Goal: Task Accomplishment & Management: Use online tool/utility

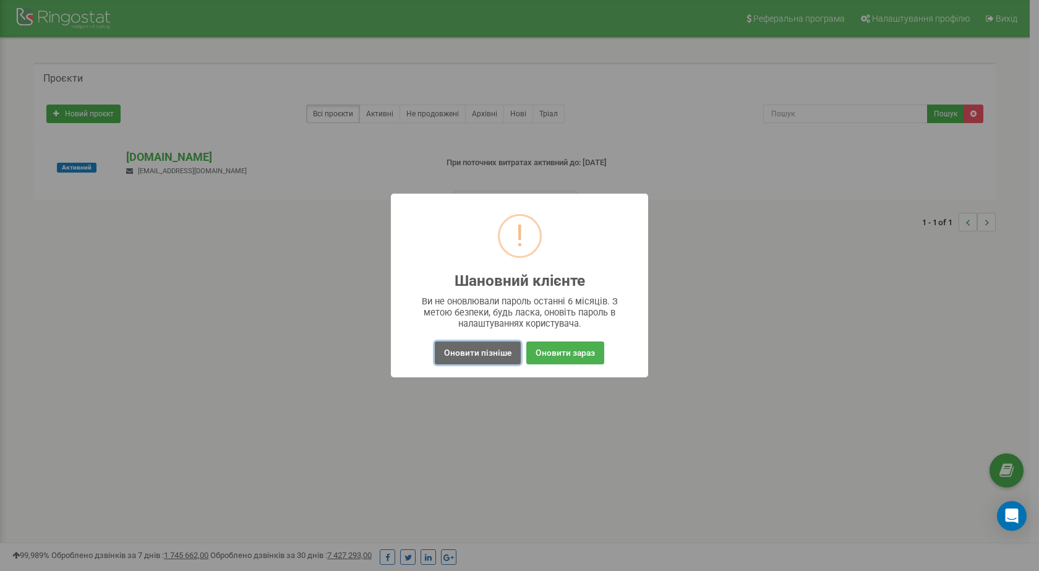
click at [501, 352] on button "Оновити пізніше" at bounding box center [478, 352] width 86 height 23
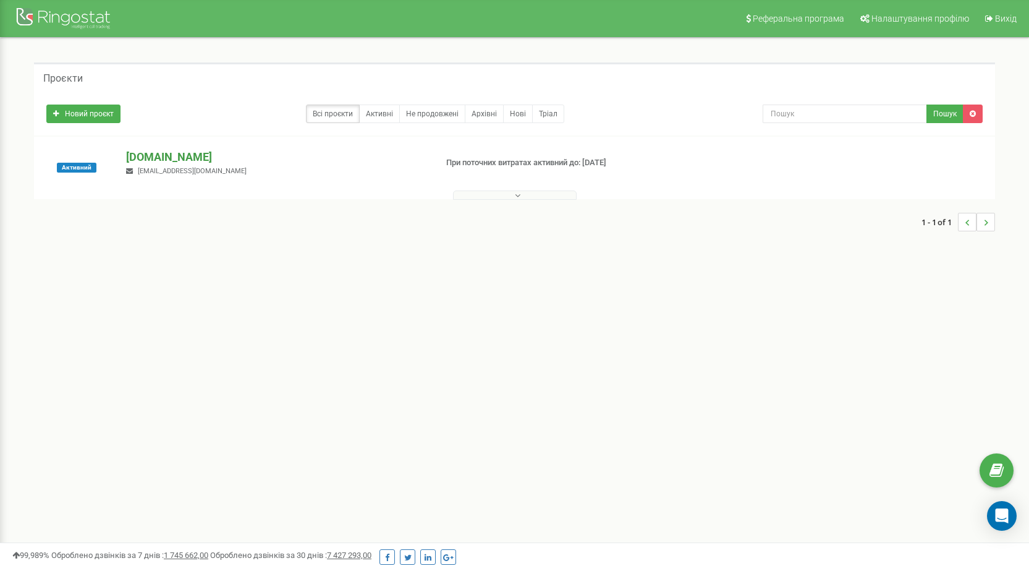
click at [158, 157] on p "[DOMAIN_NAME]" at bounding box center [276, 157] width 300 height 16
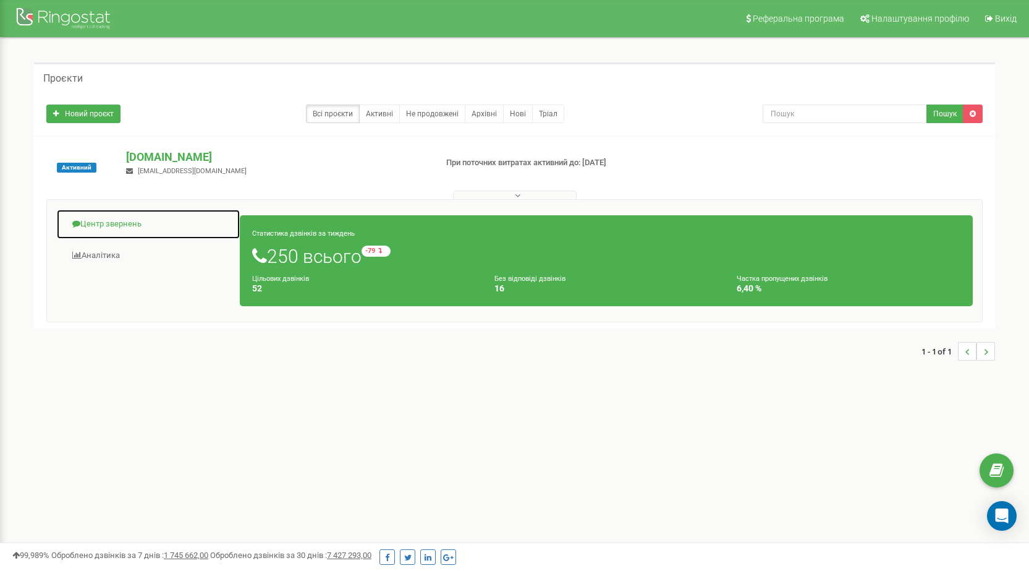
click at [119, 222] on link "Центр звернень" at bounding box center [148, 224] width 184 height 30
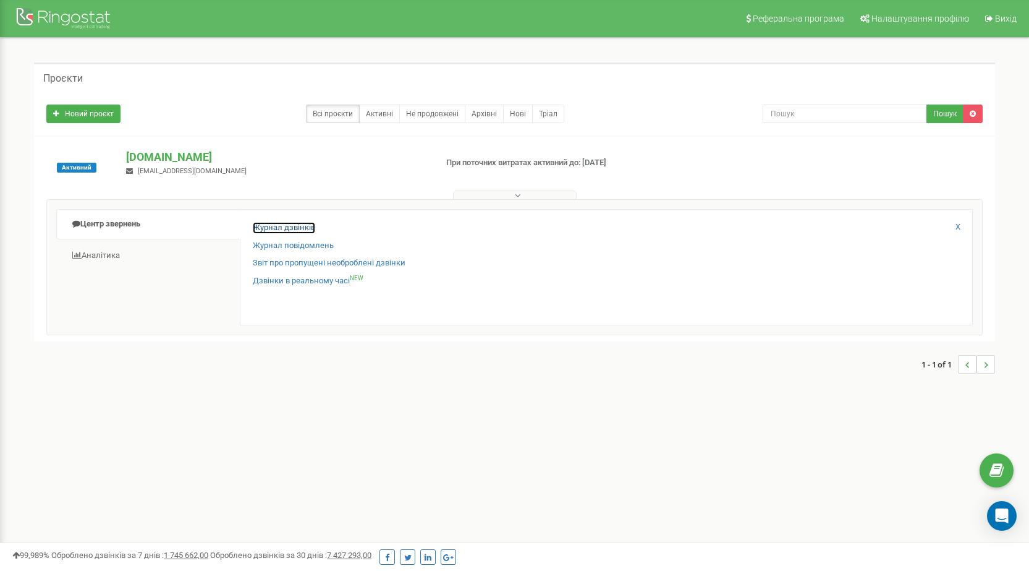
click at [296, 229] on link "Журнал дзвінків" at bounding box center [284, 228] width 62 height 12
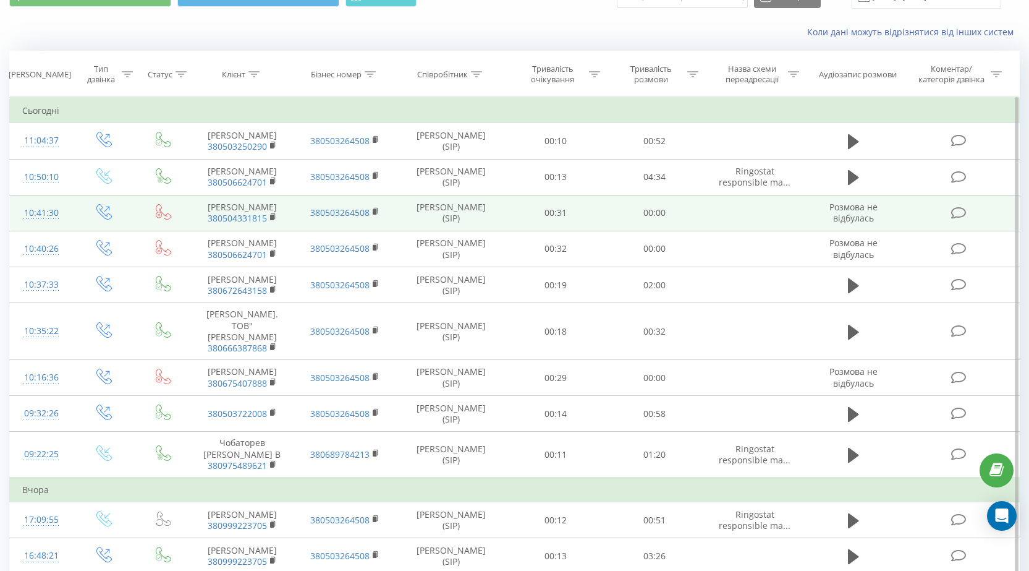
scroll to position [124, 0]
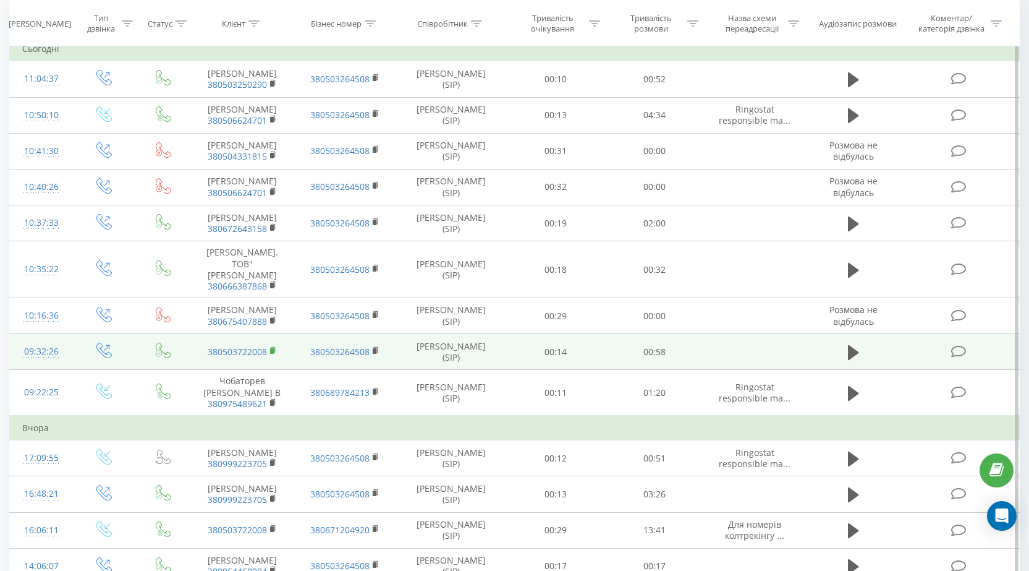
click at [273, 354] on rect at bounding box center [272, 351] width 4 height 6
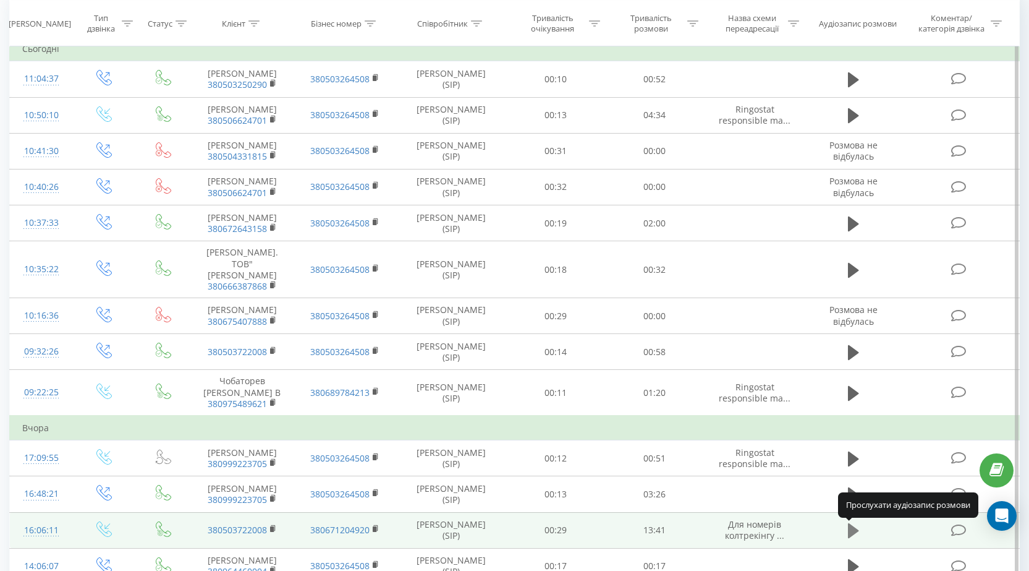
click at [850, 534] on icon at bounding box center [853, 530] width 11 height 15
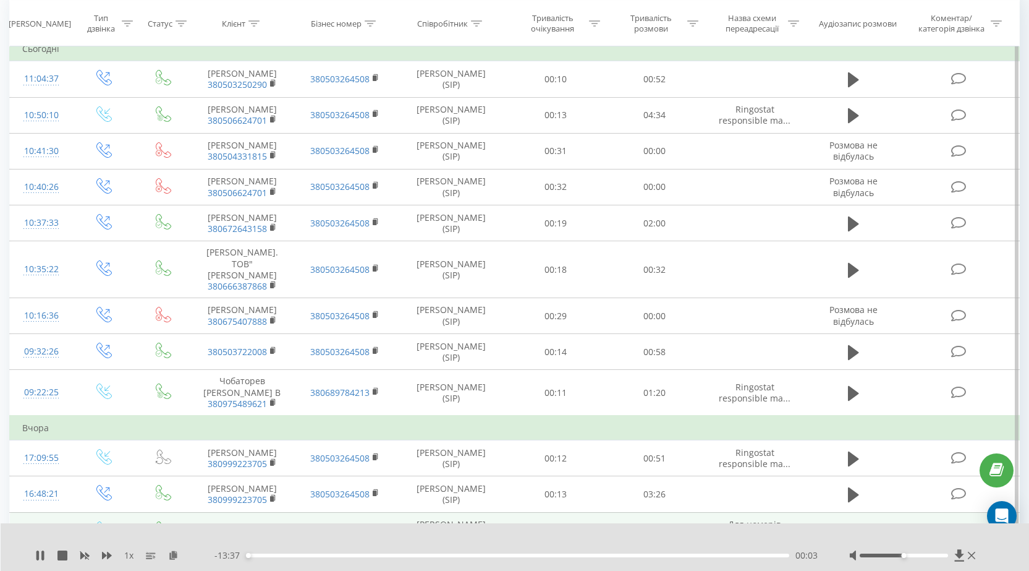
scroll to position [185, 0]
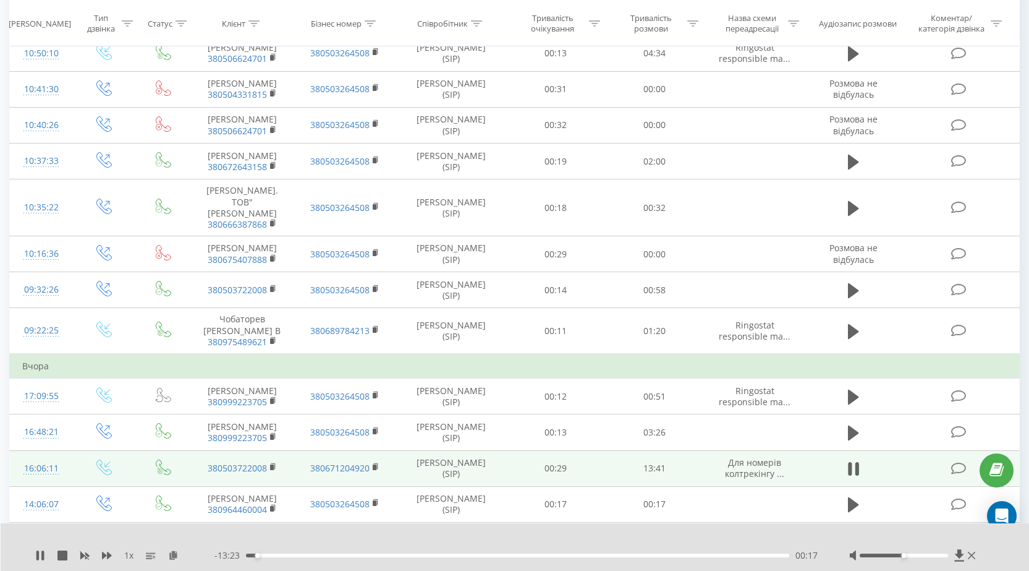
click at [127, 556] on span "1 x" at bounding box center [128, 555] width 9 height 12
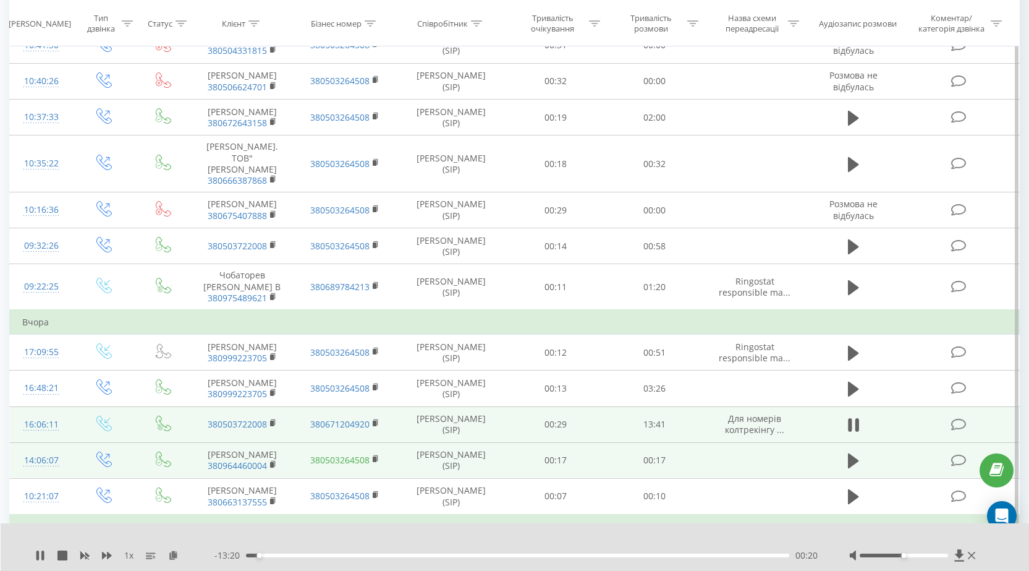
scroll to position [247, 0]
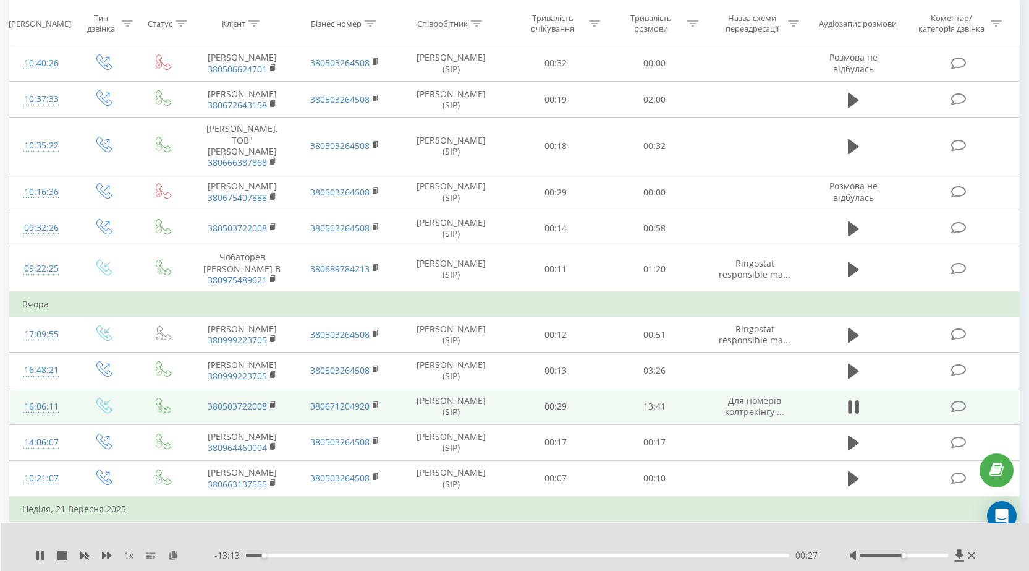
click at [128, 555] on span "1 x" at bounding box center [128, 555] width 9 height 12
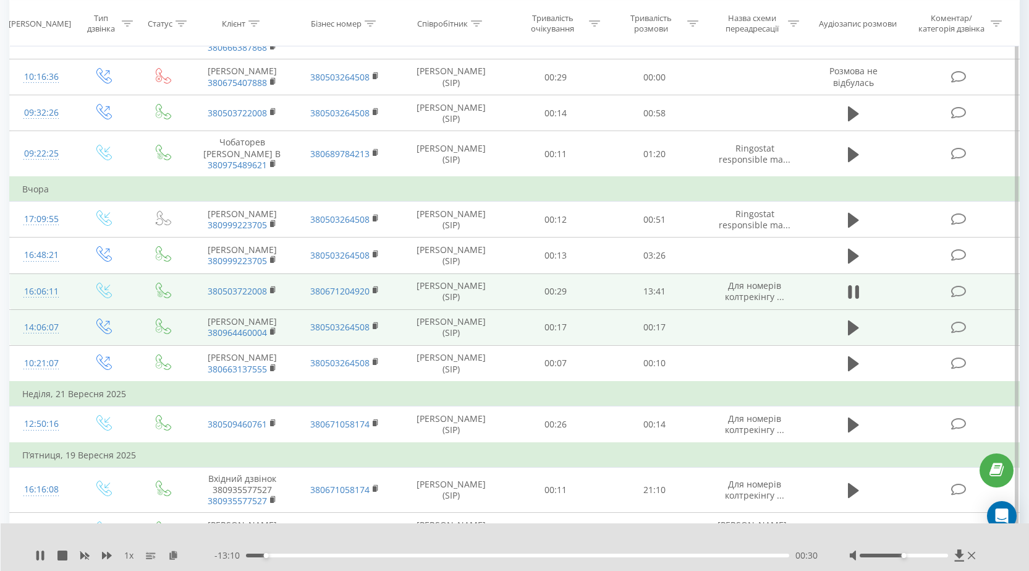
scroll to position [371, 0]
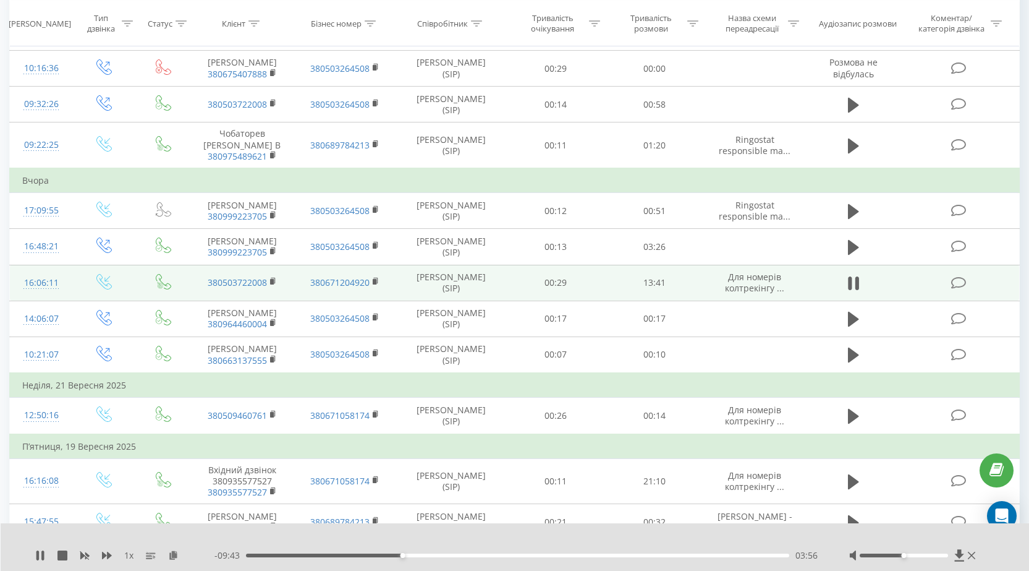
click at [129, 556] on span "1 x" at bounding box center [128, 555] width 9 height 12
click at [861, 283] on button at bounding box center [854, 283] width 19 height 19
click at [38, 555] on icon at bounding box center [39, 555] width 7 height 10
click at [39, 553] on icon at bounding box center [37, 555] width 2 height 10
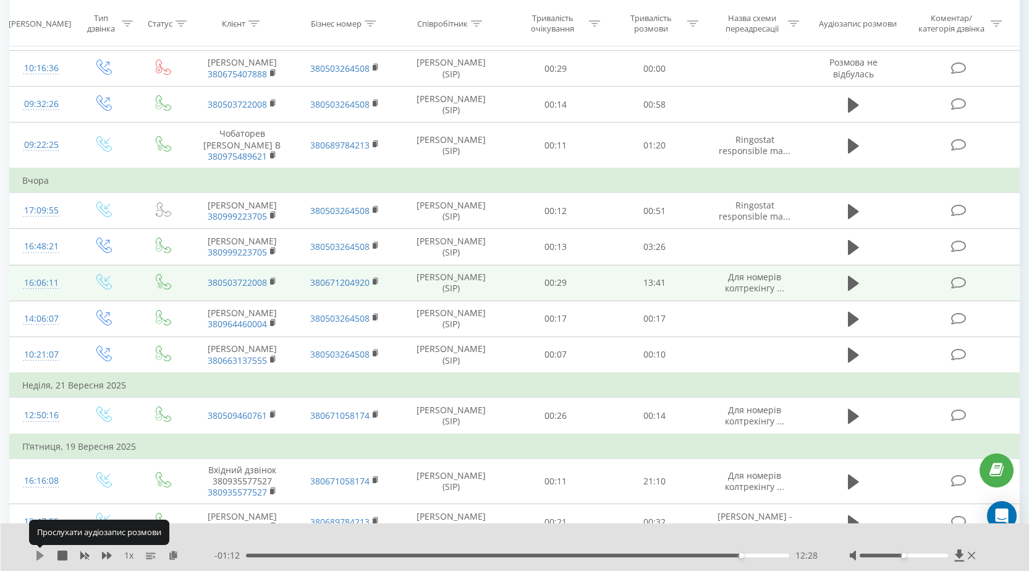
click at [39, 555] on icon at bounding box center [39, 555] width 7 height 10
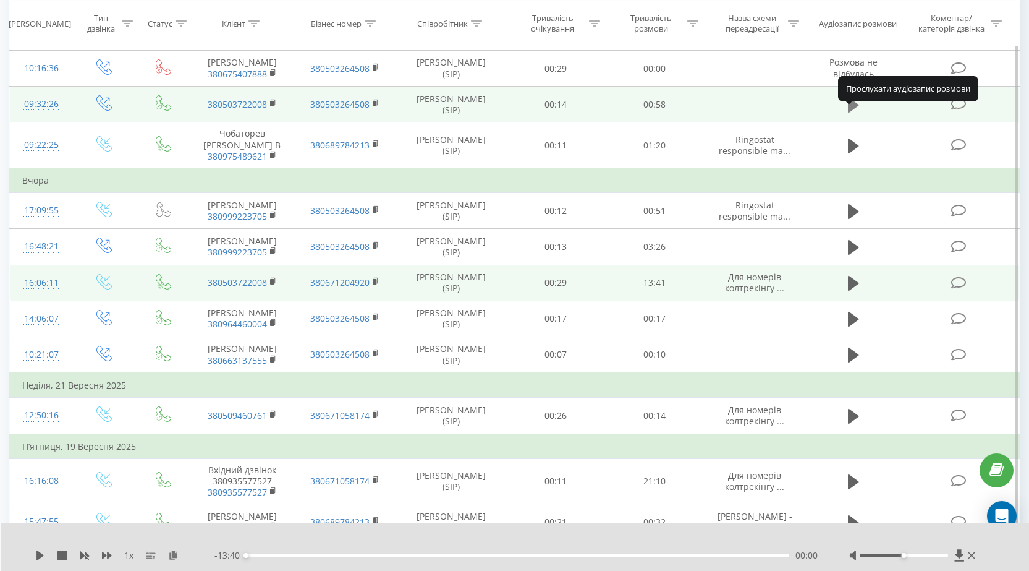
click at [852, 113] on icon at bounding box center [853, 105] width 11 height 15
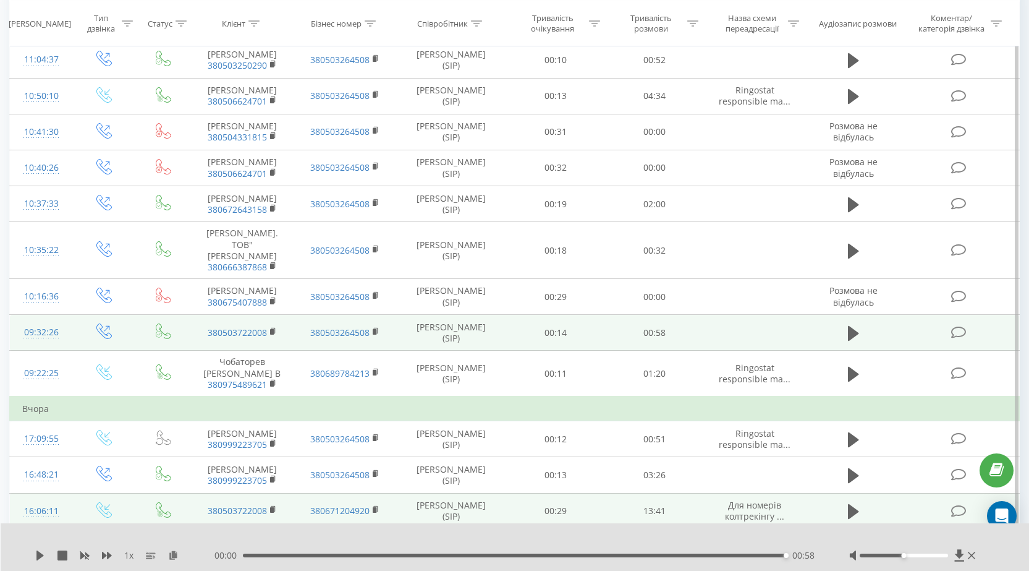
scroll to position [124, 0]
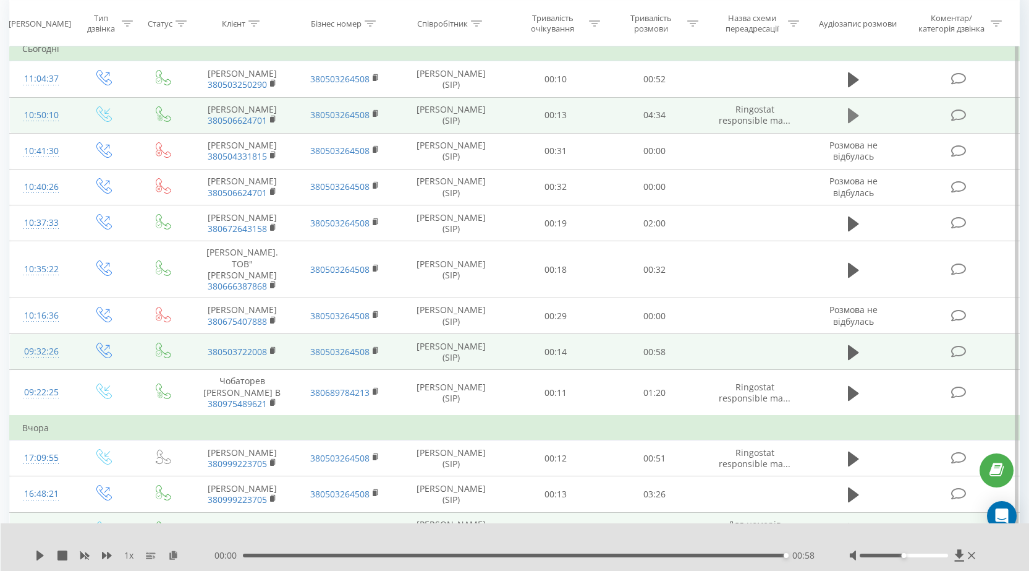
click at [851, 113] on icon at bounding box center [853, 115] width 11 height 15
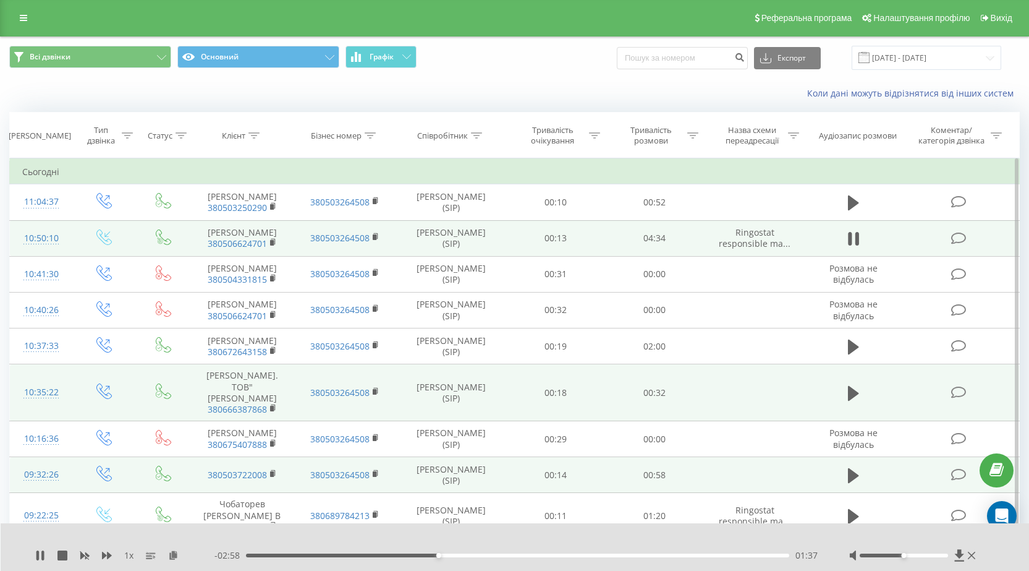
scroll to position [0, 0]
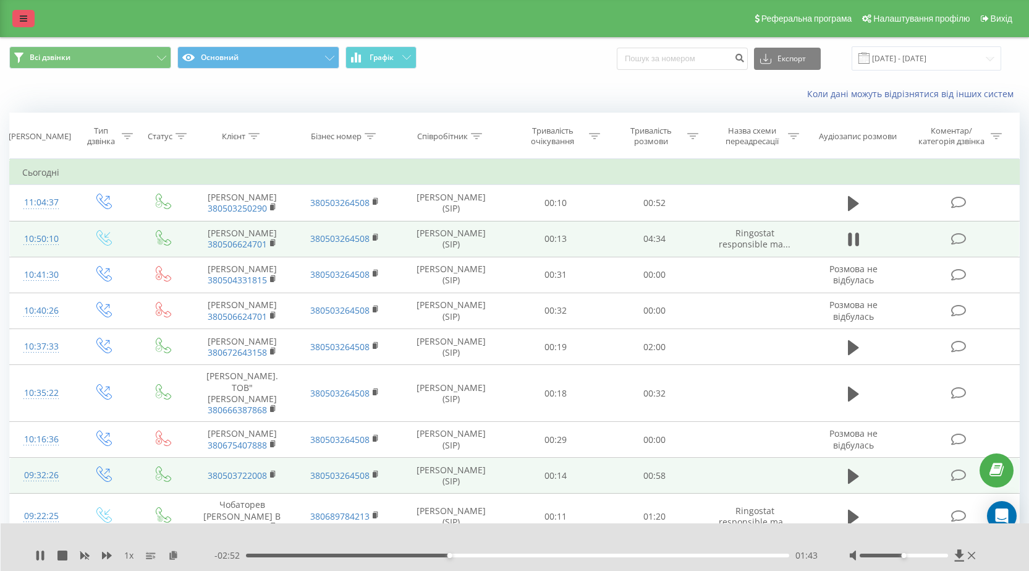
click at [18, 15] on link at bounding box center [23, 18] width 22 height 17
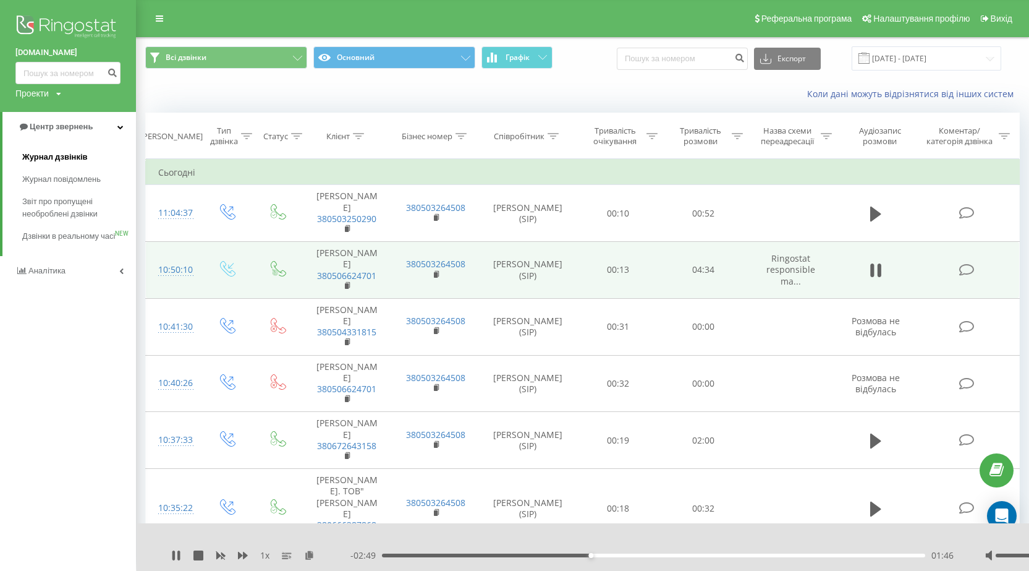
click at [79, 156] on span "Журнал дзвінків" at bounding box center [55, 157] width 66 height 12
click at [532, 137] on div "Співробітник" at bounding box center [519, 136] width 51 height 11
